Goal: Transaction & Acquisition: Purchase product/service

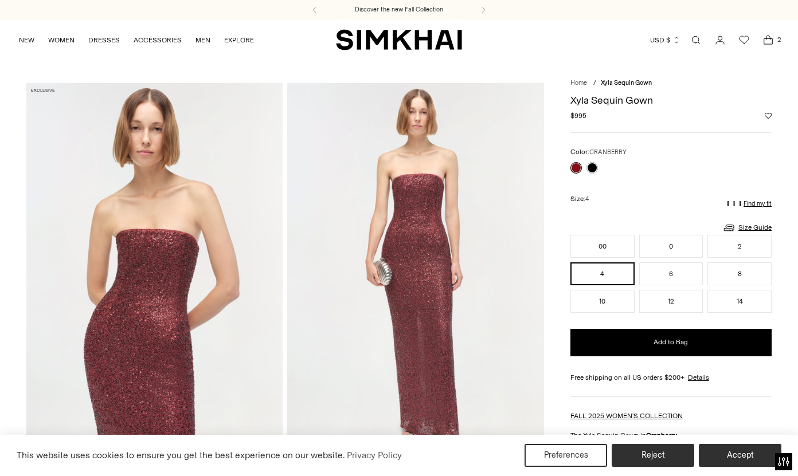
click at [771, 37] on icon "Open cart modal" at bounding box center [768, 39] width 16 height 11
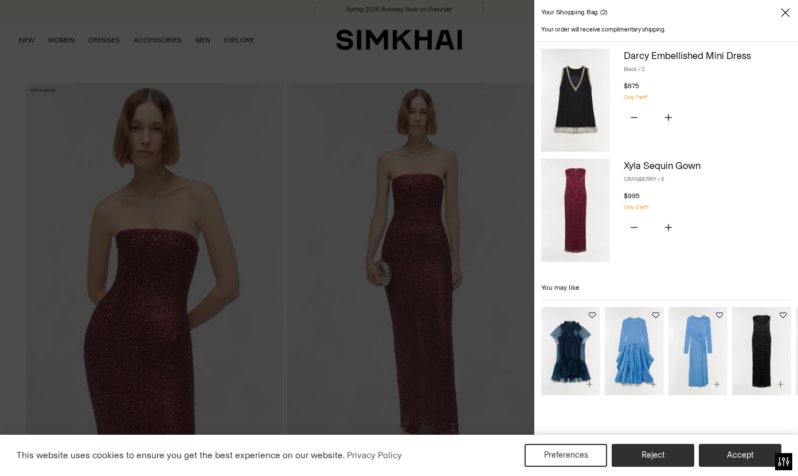
click at [0, 0] on img "Beaux Organza Dress" at bounding box center [0, 0] width 0 height 0
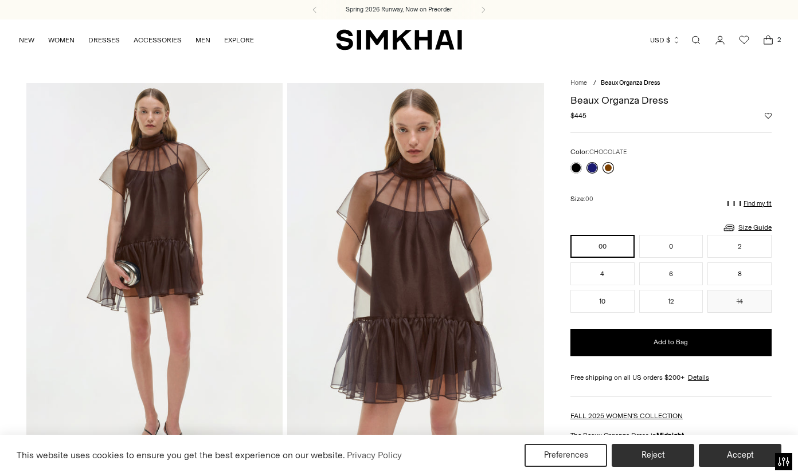
click at [606, 168] on link at bounding box center [607, 167] width 11 height 11
